Goal: Information Seeking & Learning: Learn about a topic

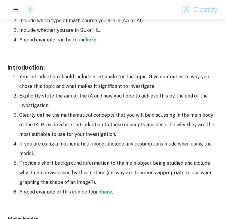
scroll to position [373, 0]
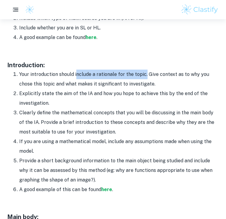
drag, startPoint x: 76, startPoint y: 73, endPoint x: 145, endPoint y: 75, distance: 69.0
click at [145, 75] on li "Your introduction should include a rationale for the topic. Give context as to …" at bounding box center [118, 79] width 199 height 19
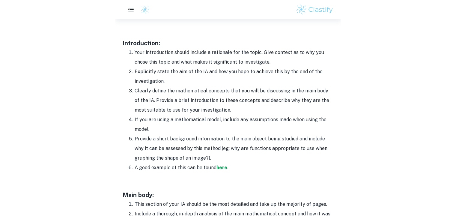
scroll to position [396, 0]
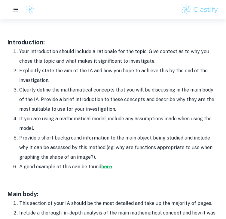
click at [107, 167] on strong "here" at bounding box center [106, 167] width 11 height 6
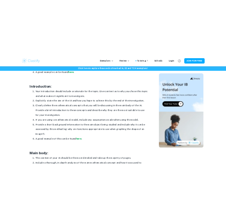
scroll to position [368, 0]
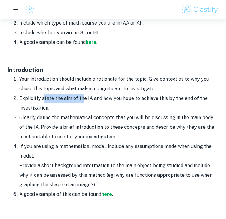
drag, startPoint x: 42, startPoint y: 98, endPoint x: 83, endPoint y: 97, distance: 40.8
click at [83, 97] on li "Explicitly state the aim of the IA and how you hope to achieve this by the end …" at bounding box center [118, 103] width 199 height 19
click at [26, 120] on li "Clearly define the mathematical concepts that you will be discussing in the mai…" at bounding box center [118, 127] width 199 height 29
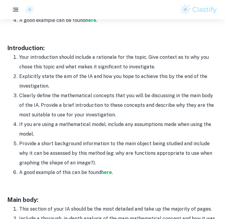
scroll to position [390, 0]
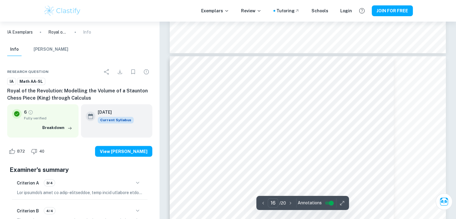
scroll to position [5558, 0]
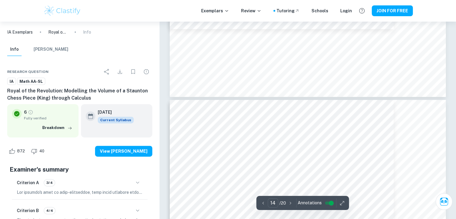
type input "13"
